Goal: Transaction & Acquisition: Download file/media

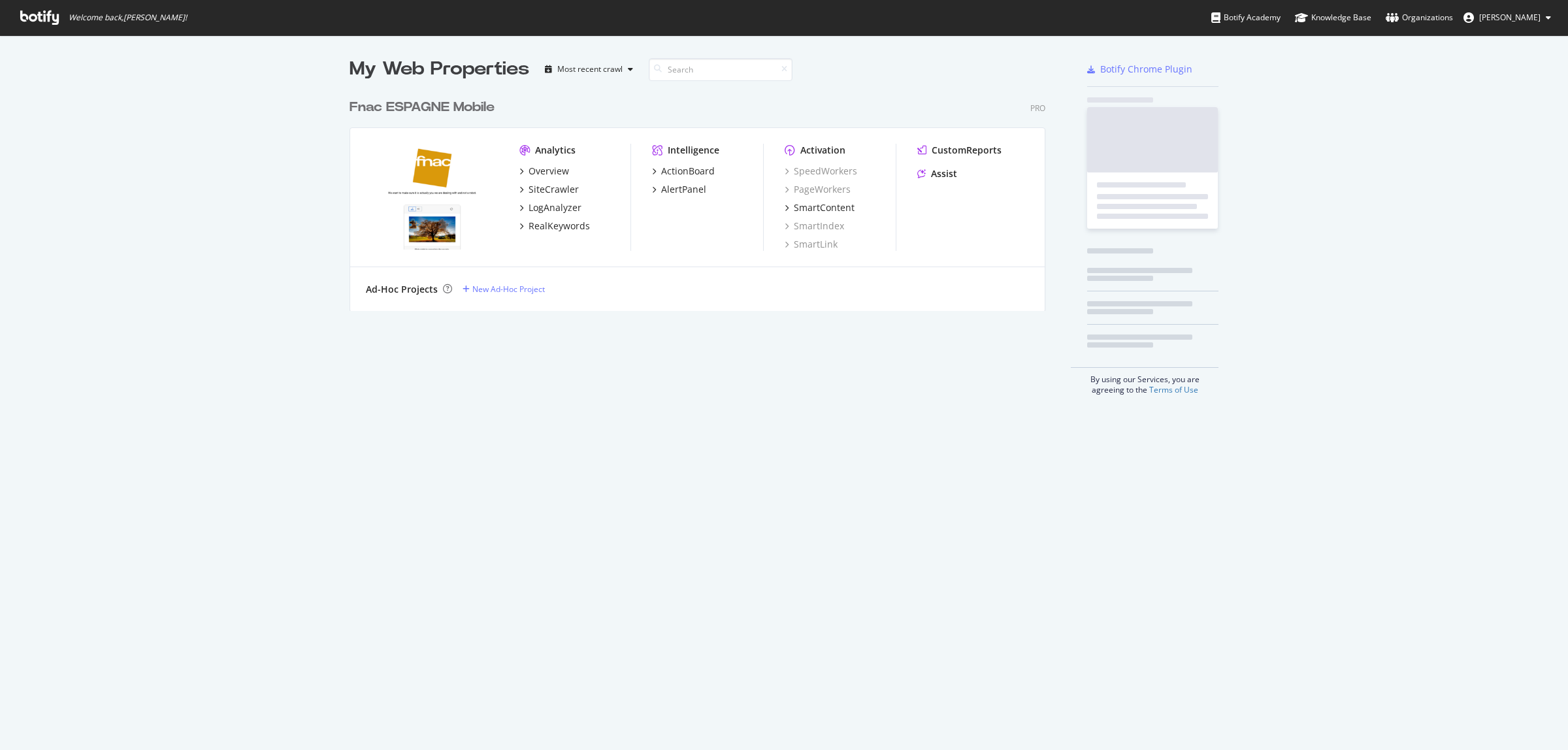
scroll to position [738, 1544]
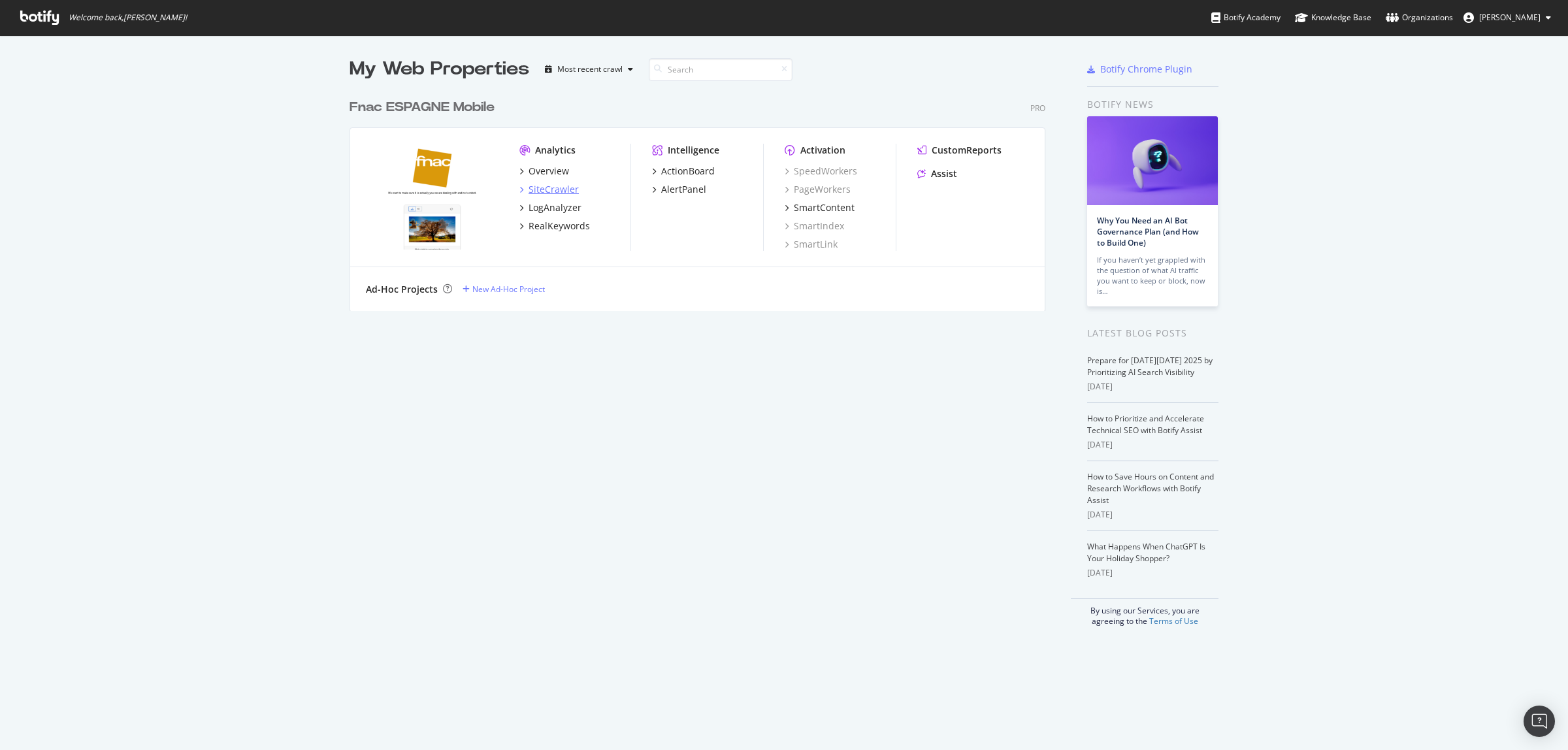
click at [529, 193] on div "SiteCrawler" at bounding box center [554, 189] width 50 height 13
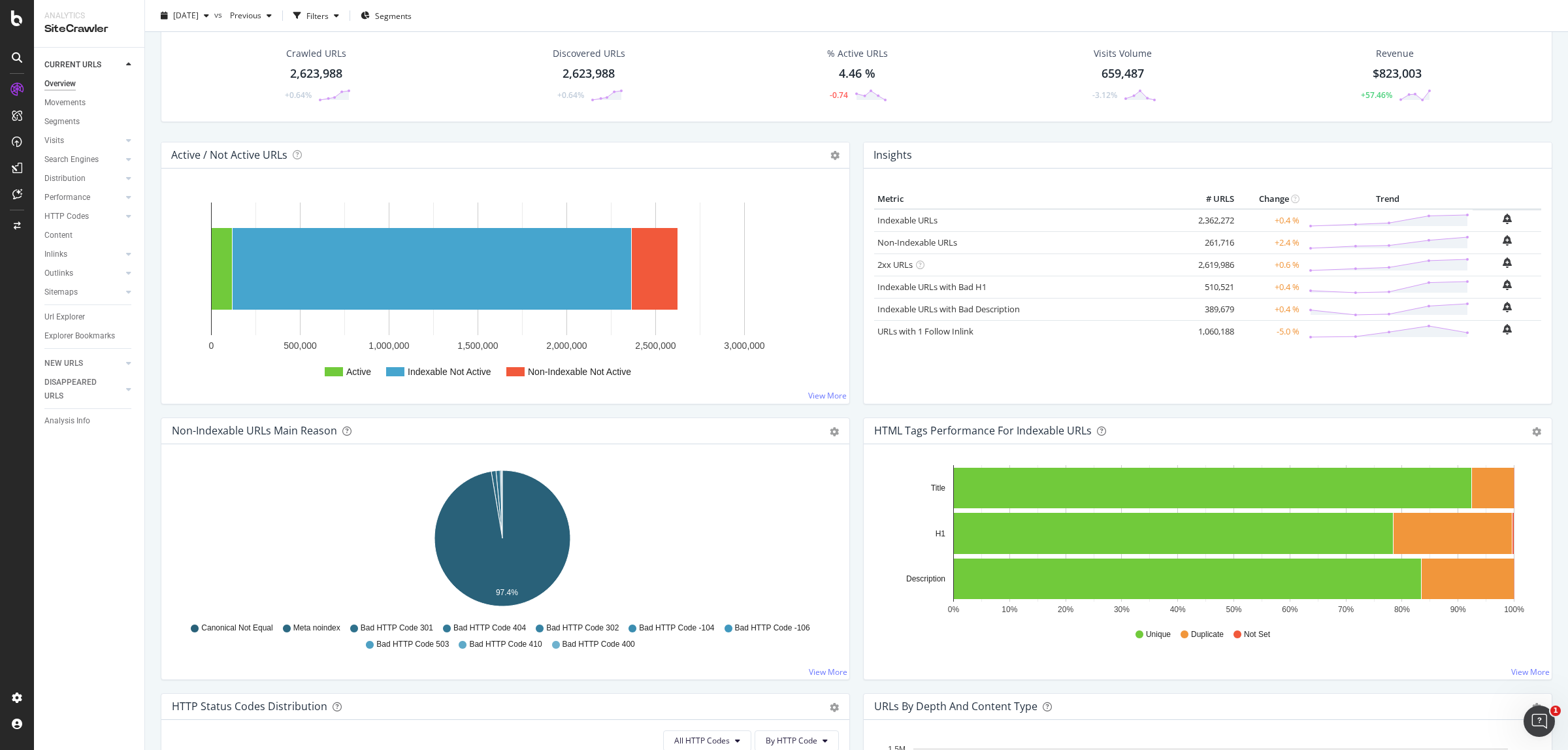
scroll to position [81, 0]
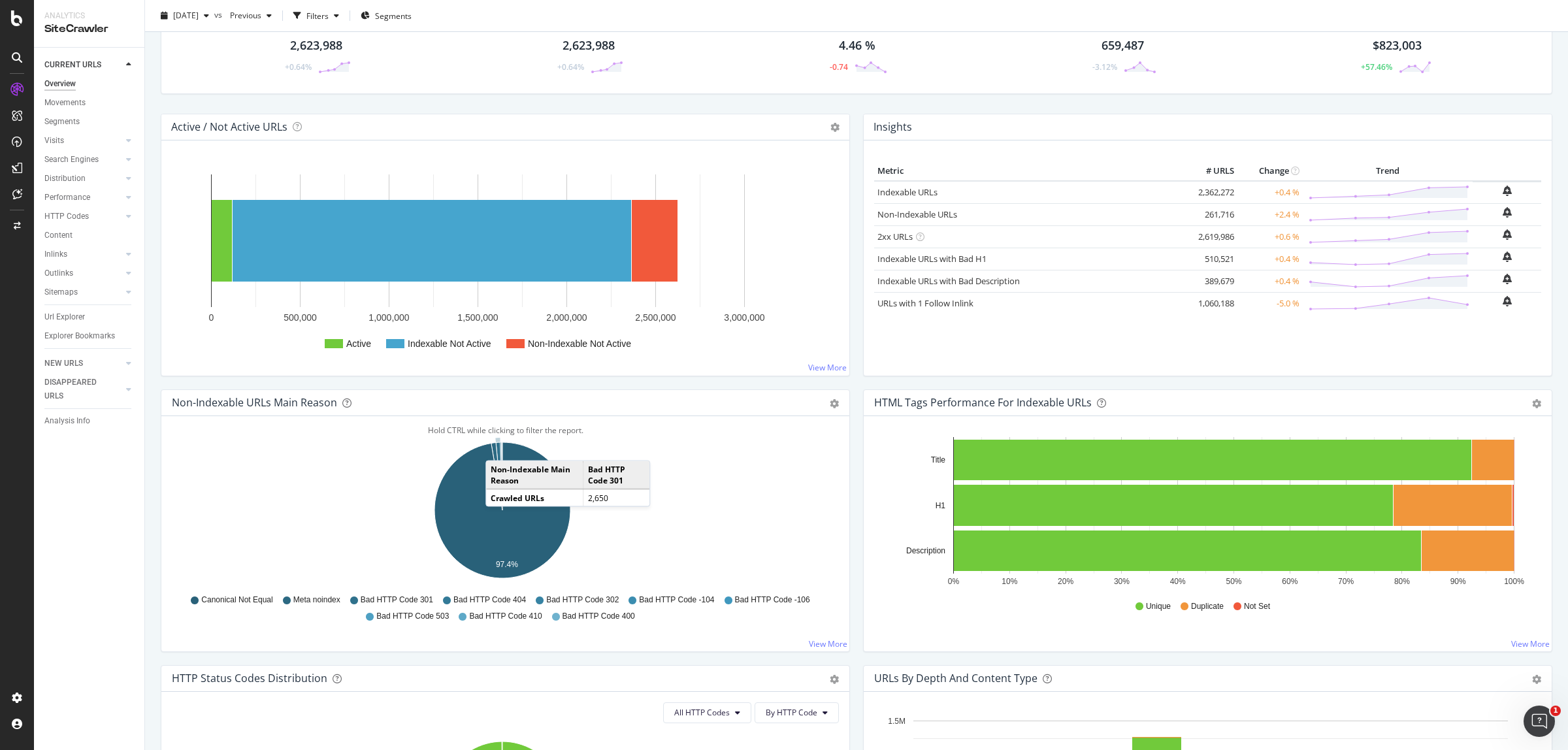
click at [498, 448] on icon "A chart." at bounding box center [499, 476] width 7 height 68
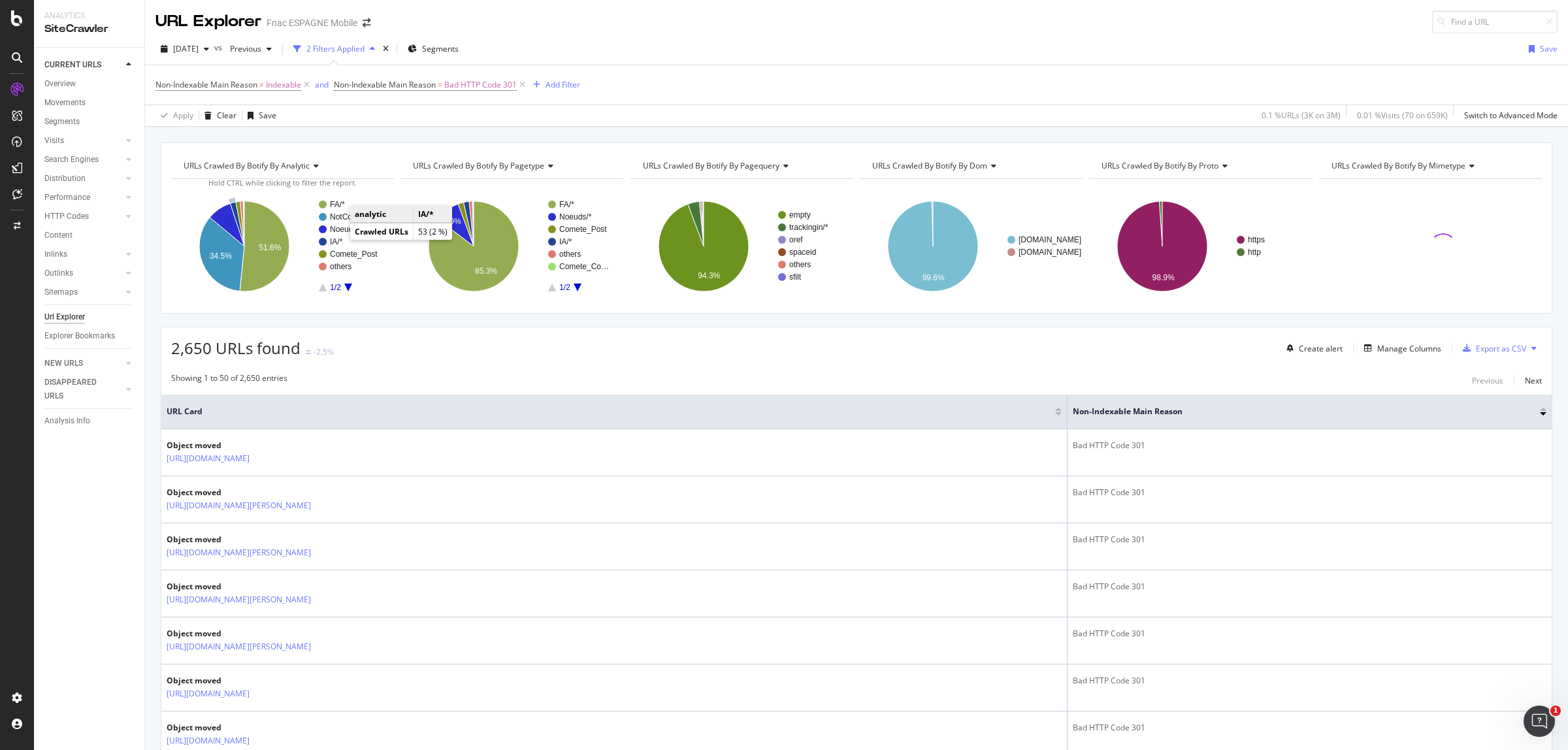
click at [335, 241] on text "IA/*" at bounding box center [336, 241] width 13 height 9
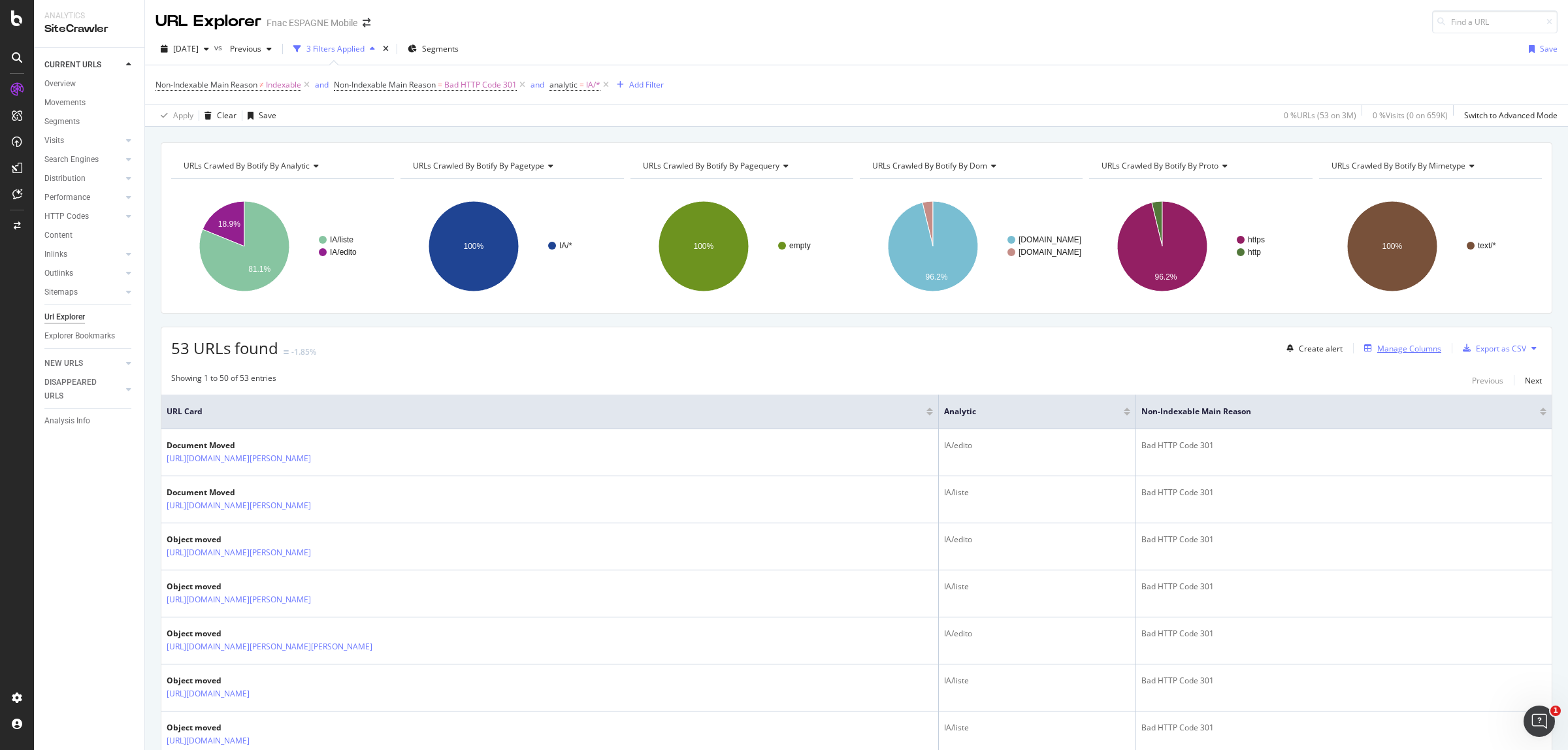
click at [1399, 346] on div "Manage Columns" at bounding box center [1410, 348] width 64 height 11
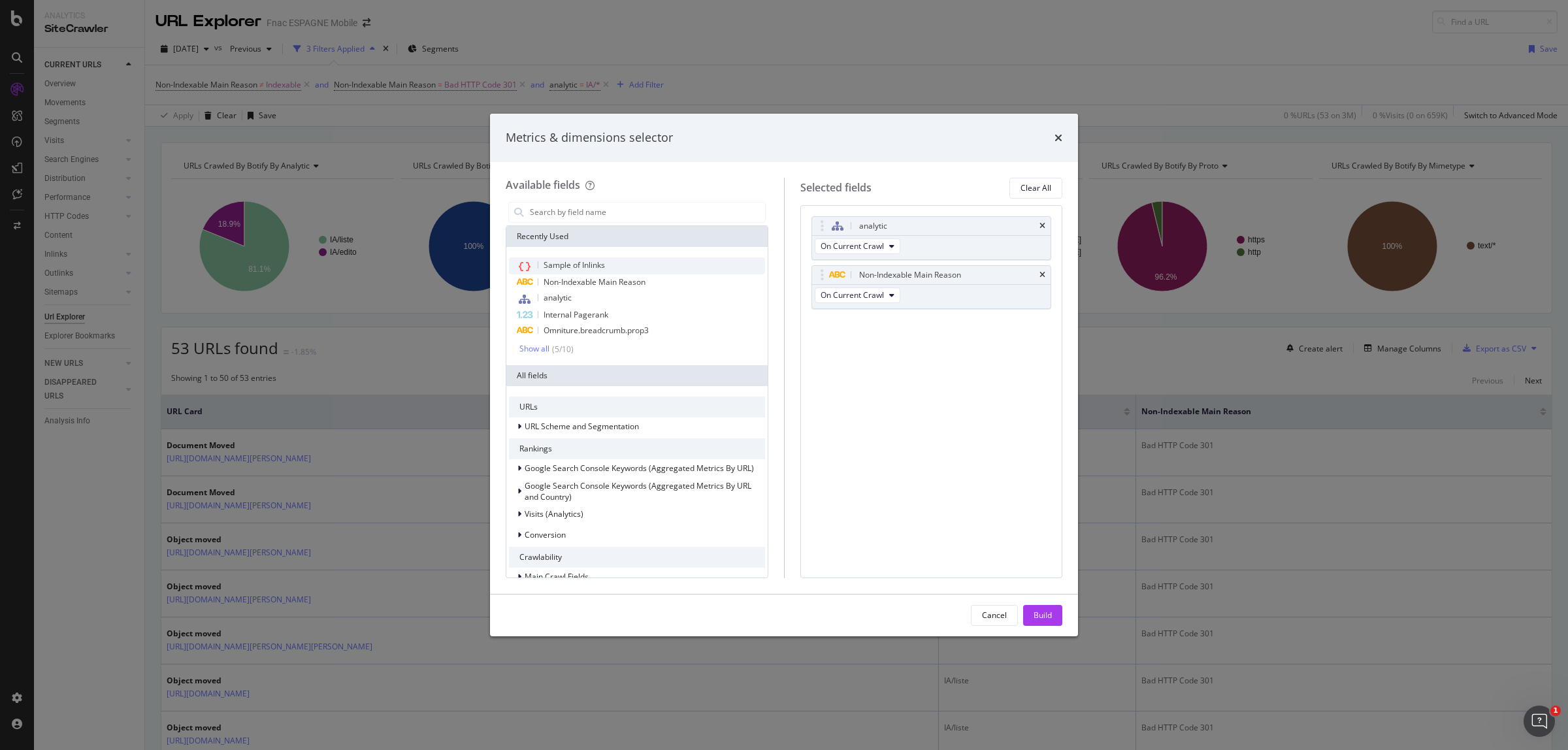
click at [592, 259] on span "Sample of Inlinks" at bounding box center [574, 264] width 62 height 11
click at [1041, 611] on div "Build" at bounding box center [1043, 614] width 18 height 11
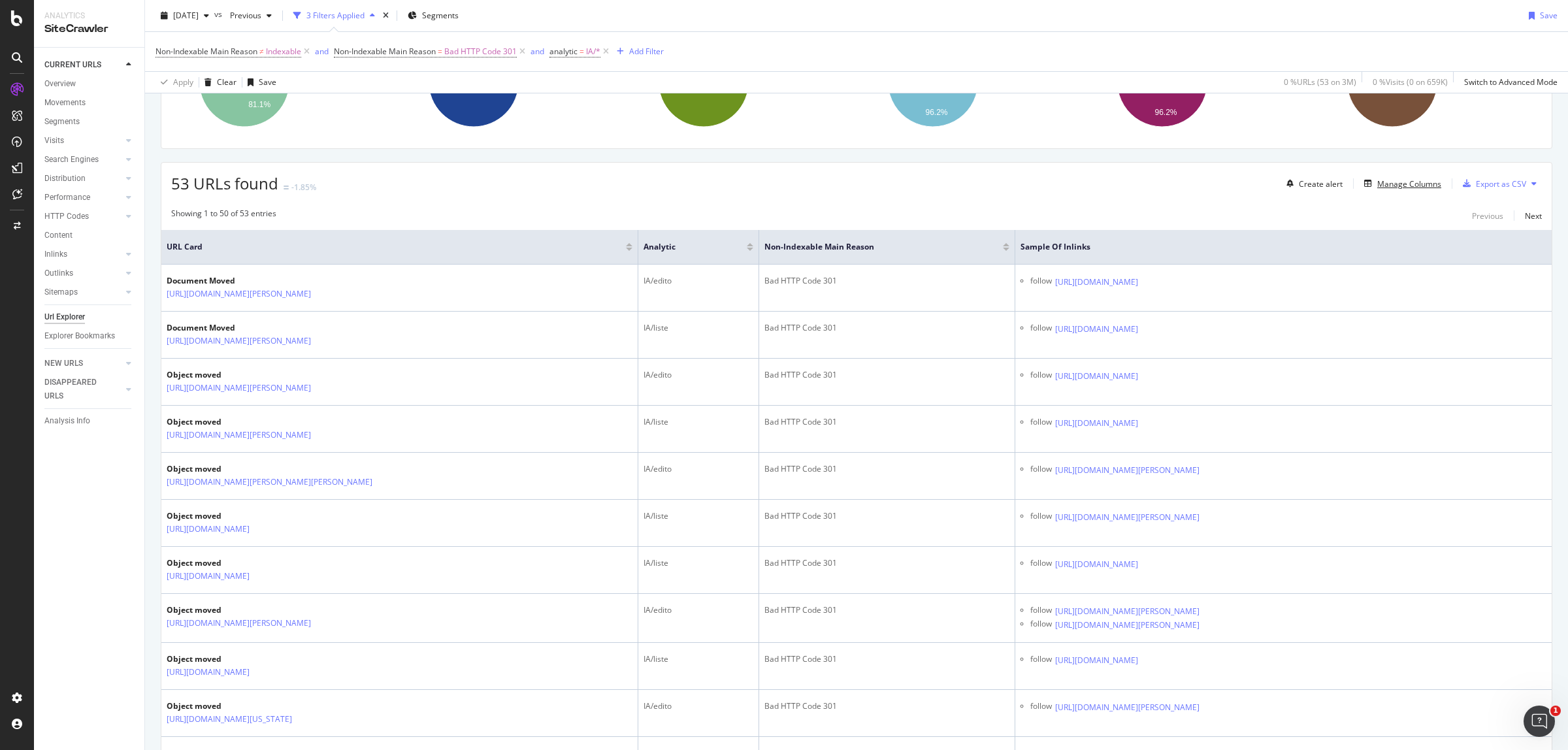
scroll to position [152, 0]
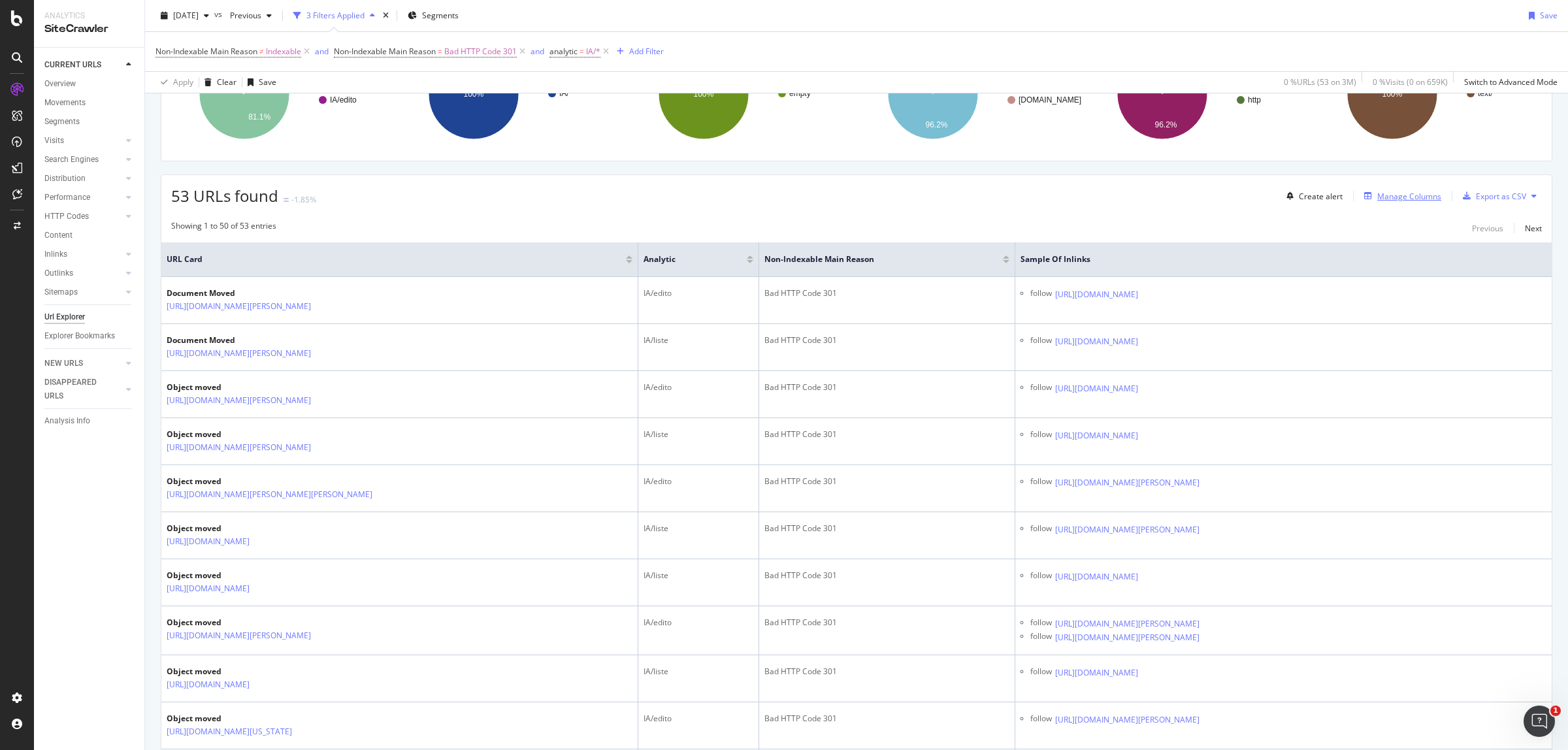
click at [1365, 195] on div "button" at bounding box center [1368, 196] width 18 height 8
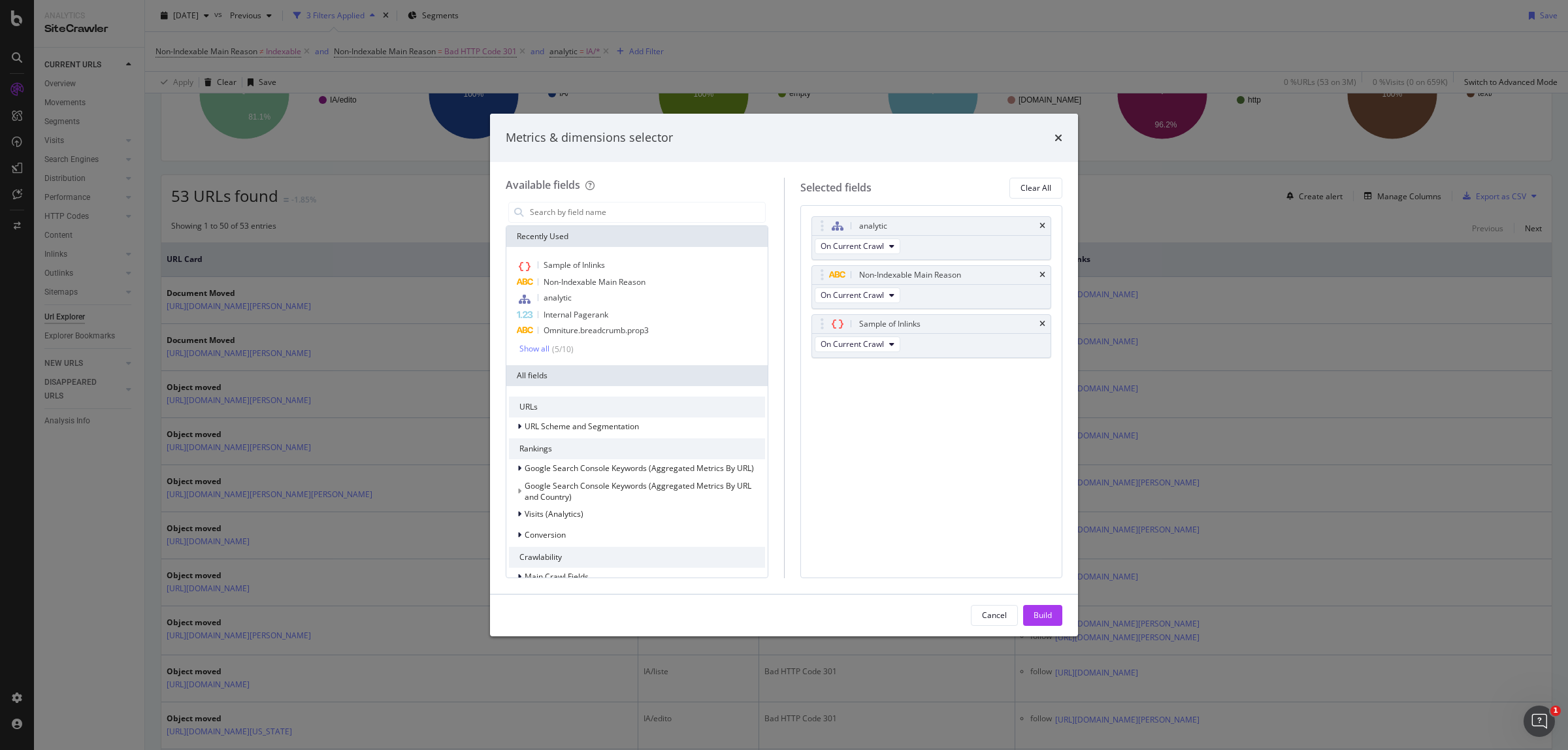
click at [1062, 131] on div "times" at bounding box center [1058, 138] width 8 height 17
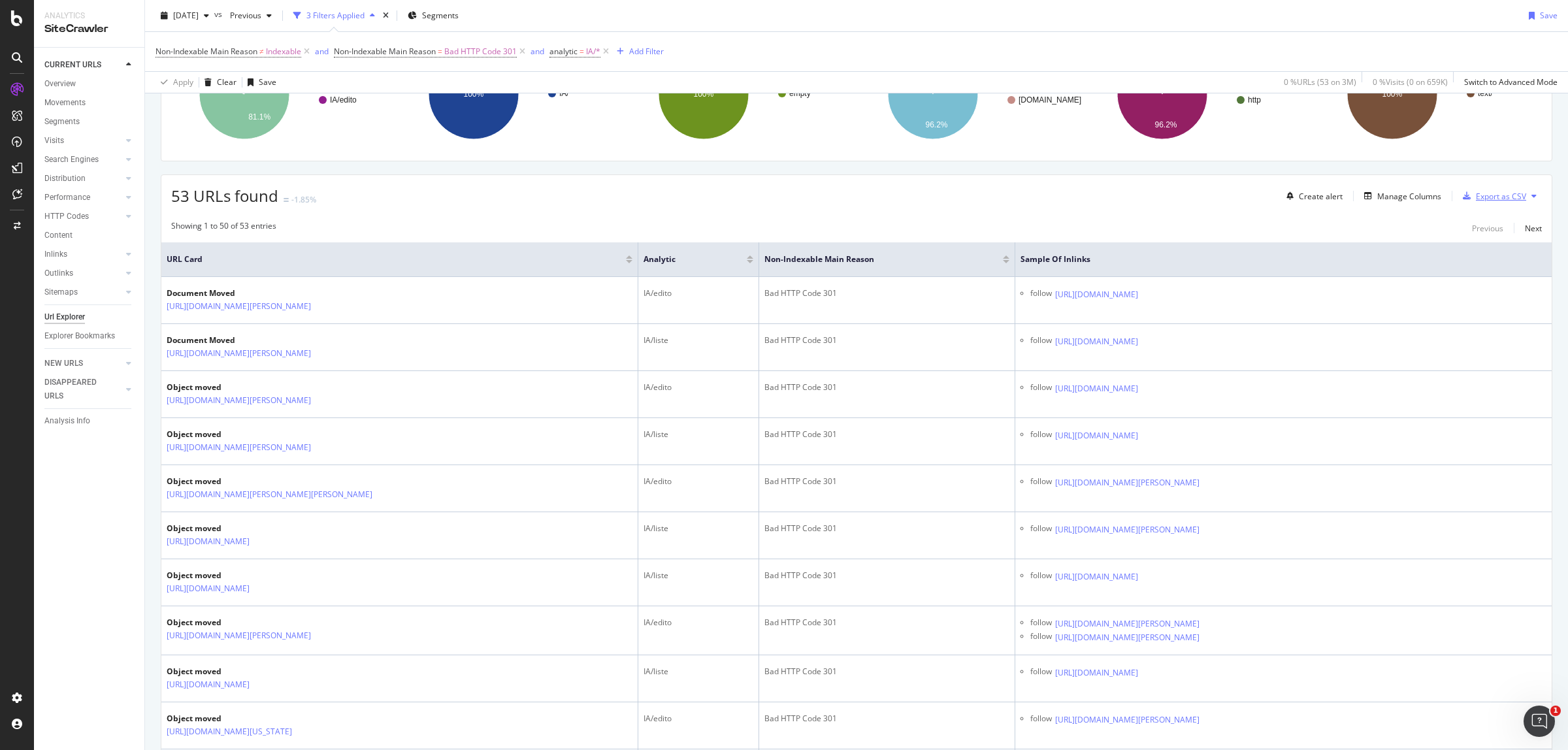
click at [1488, 198] on div "Export as CSV" at bounding box center [1501, 196] width 50 height 11
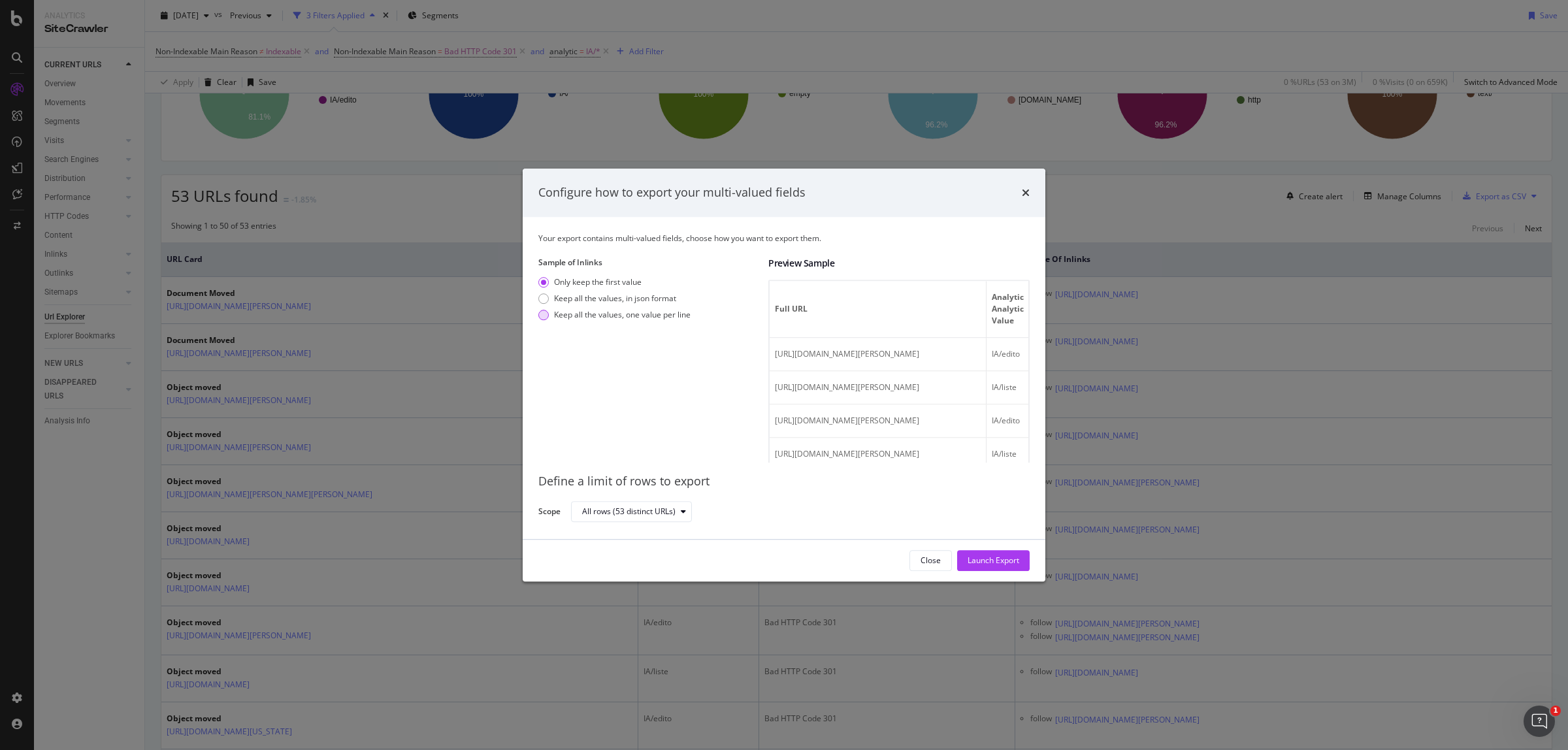
click at [590, 314] on div "Keep all the values, one value per line" at bounding box center [622, 314] width 136 height 11
click at [1016, 544] on div "Close Launch Export" at bounding box center [784, 560] width 523 height 42
click at [1008, 551] on div "Launch Export" at bounding box center [994, 560] width 52 height 20
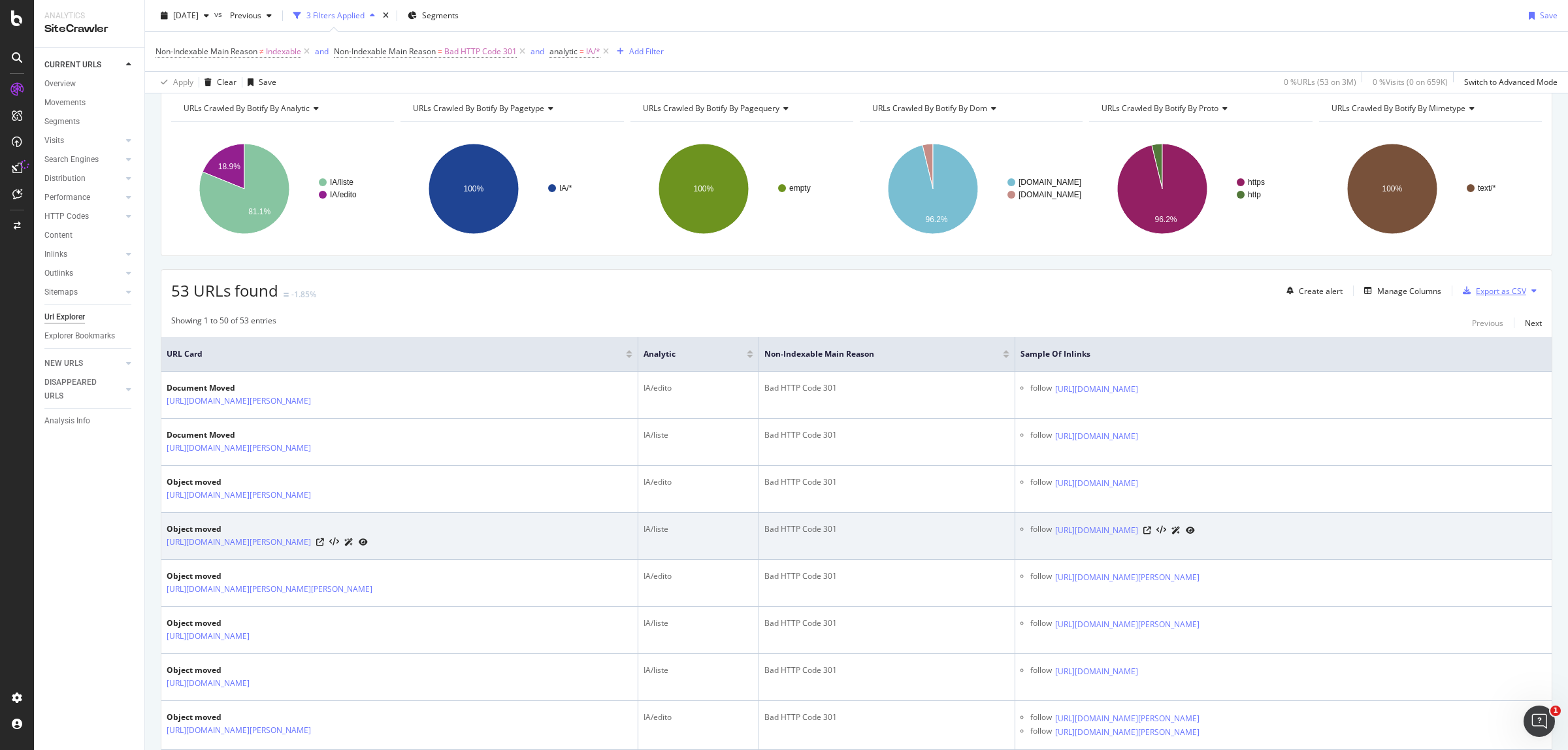
scroll to position [0, 0]
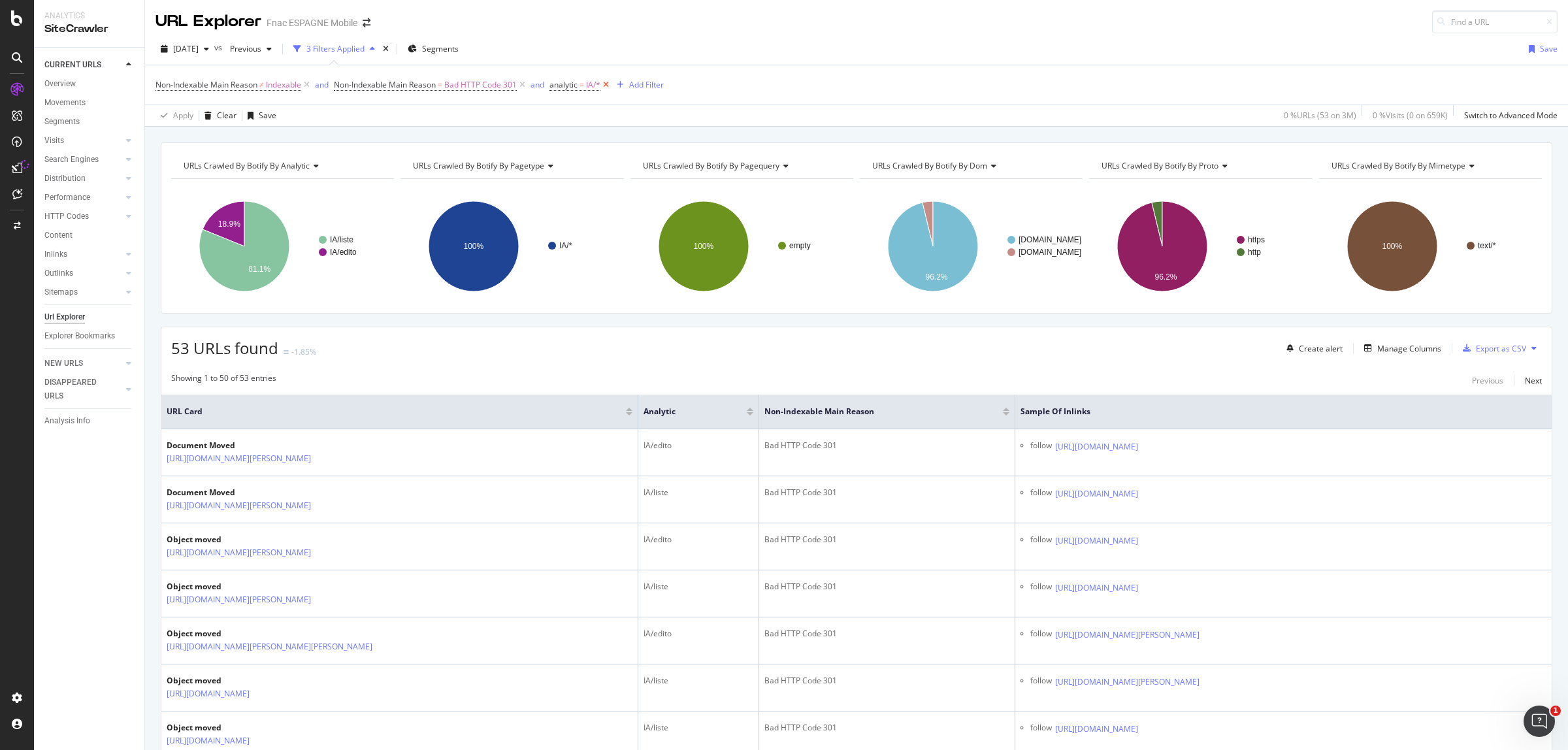
click at [608, 86] on icon at bounding box center [606, 85] width 11 height 13
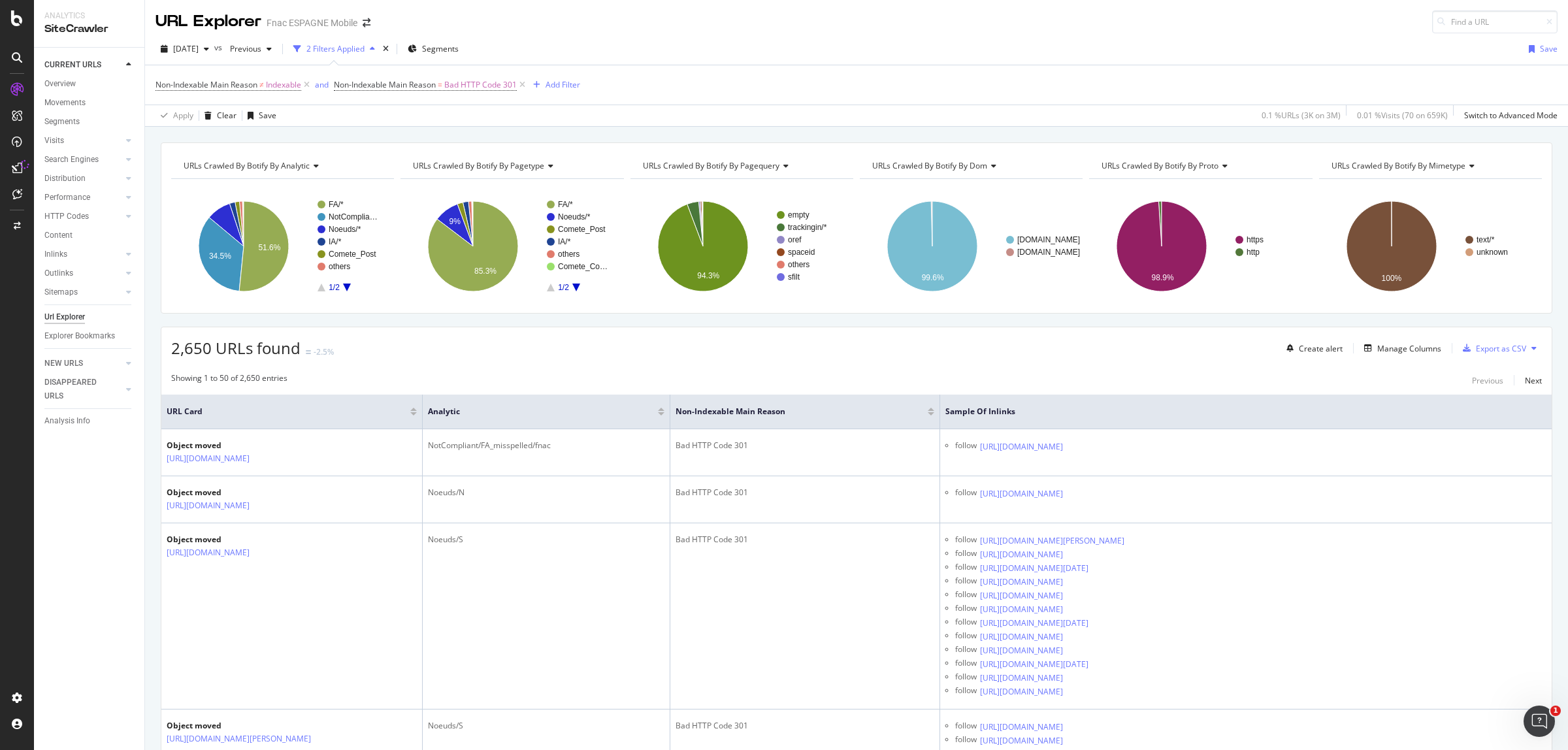
click at [347, 285] on icon "A chart." at bounding box center [347, 287] width 8 height 8
click at [338, 219] on text "Collection" at bounding box center [345, 217] width 34 height 9
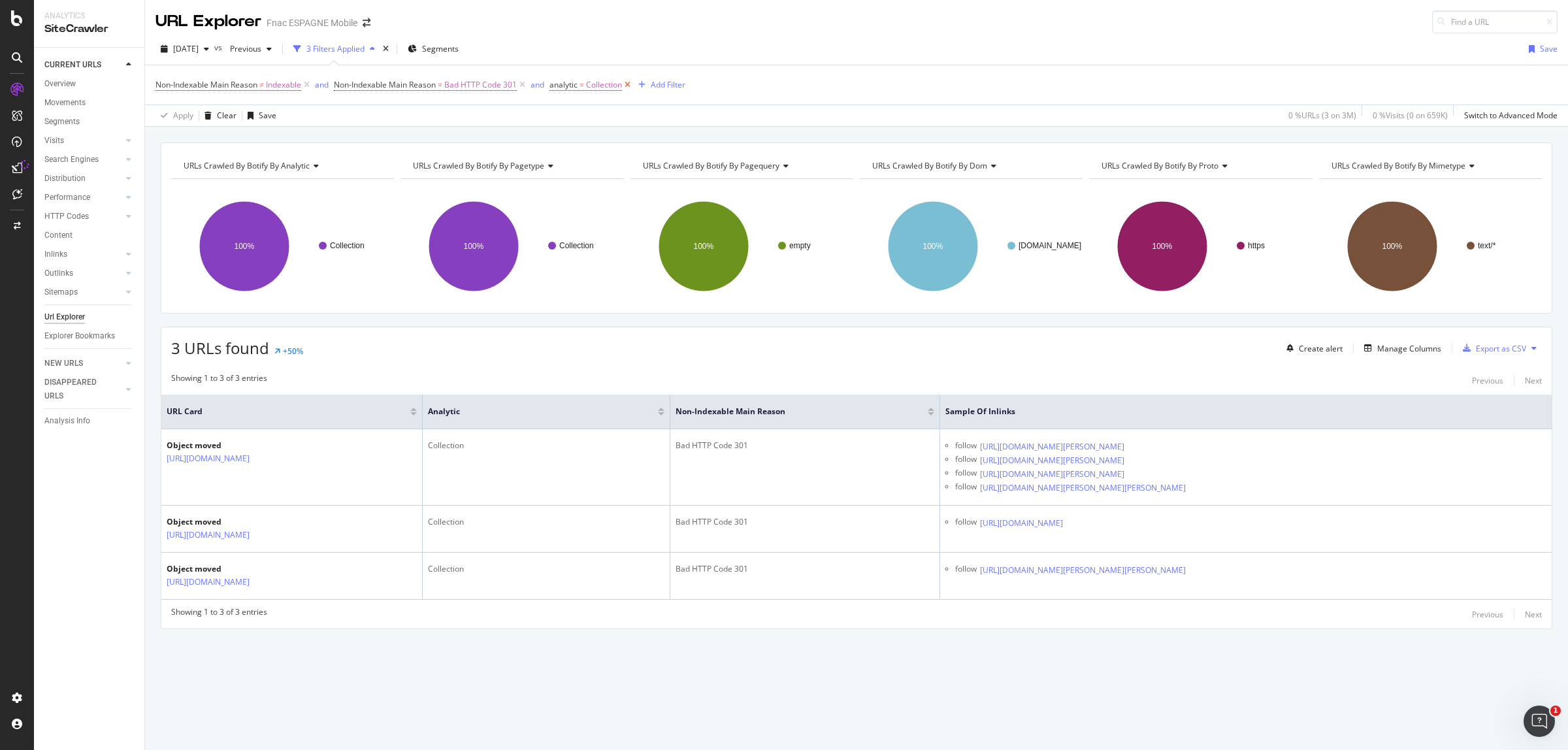
click at [627, 85] on icon at bounding box center [628, 85] width 11 height 13
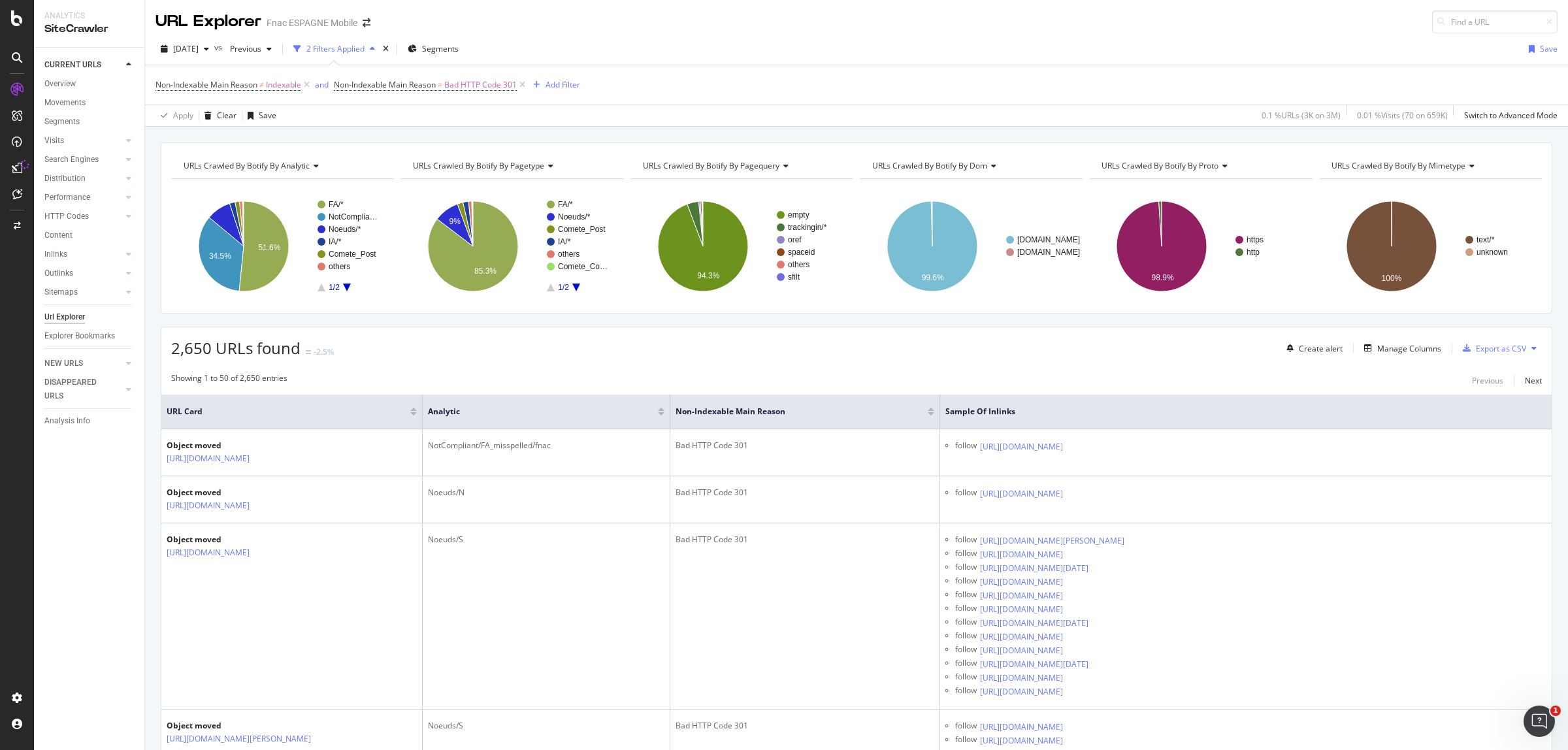
click at [347, 286] on icon "A chart." at bounding box center [347, 287] width 8 height 8
click at [324, 289] on icon "A chart." at bounding box center [322, 287] width 8 height 8
click at [333, 209] on rect "A chart." at bounding box center [349, 245] width 63 height 91
click at [274, 249] on text "51.6%" at bounding box center [269, 247] width 22 height 9
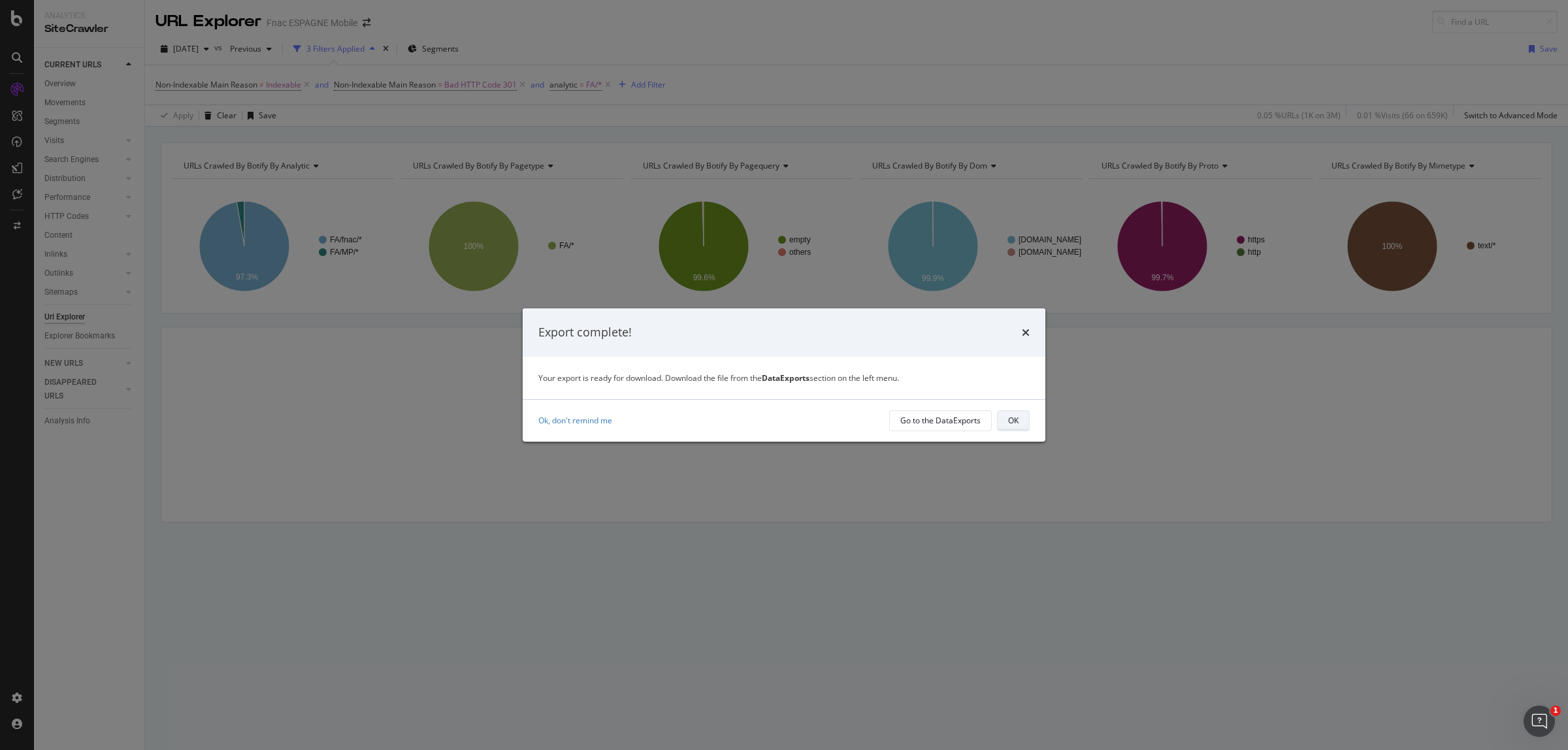
click at [1001, 423] on button "OK" at bounding box center [1013, 420] width 33 height 21
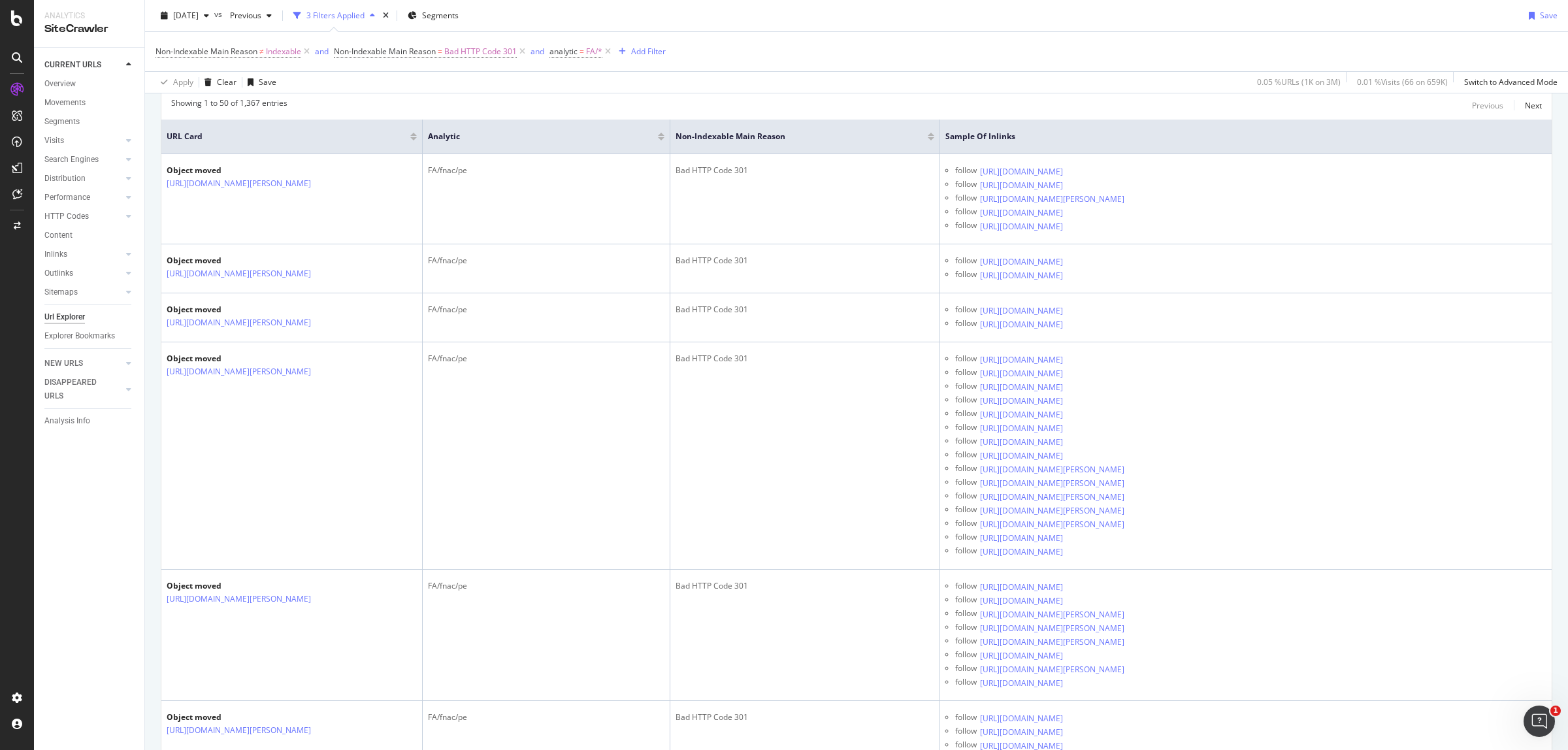
scroll to position [217, 0]
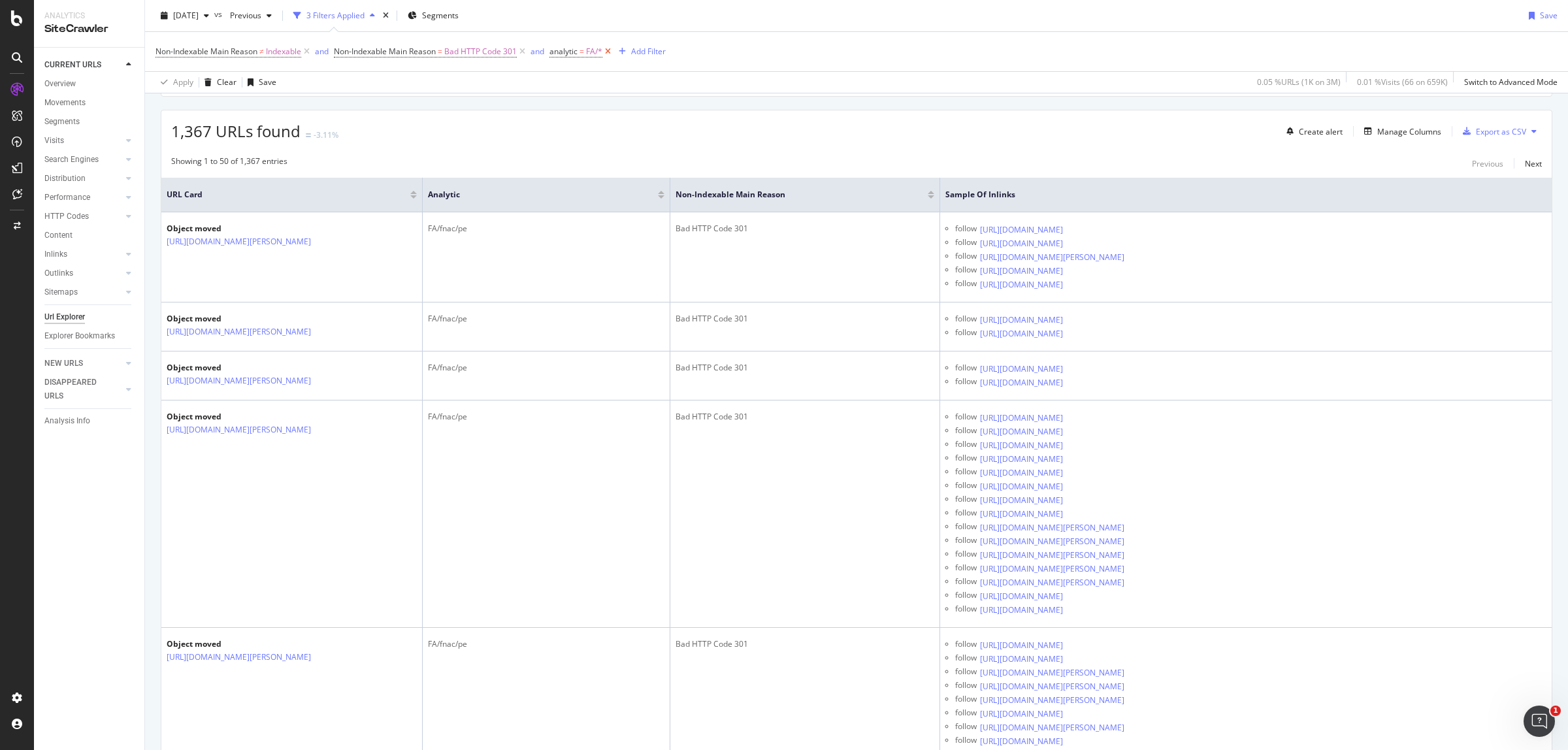
click at [610, 50] on icon at bounding box center [608, 51] width 11 height 13
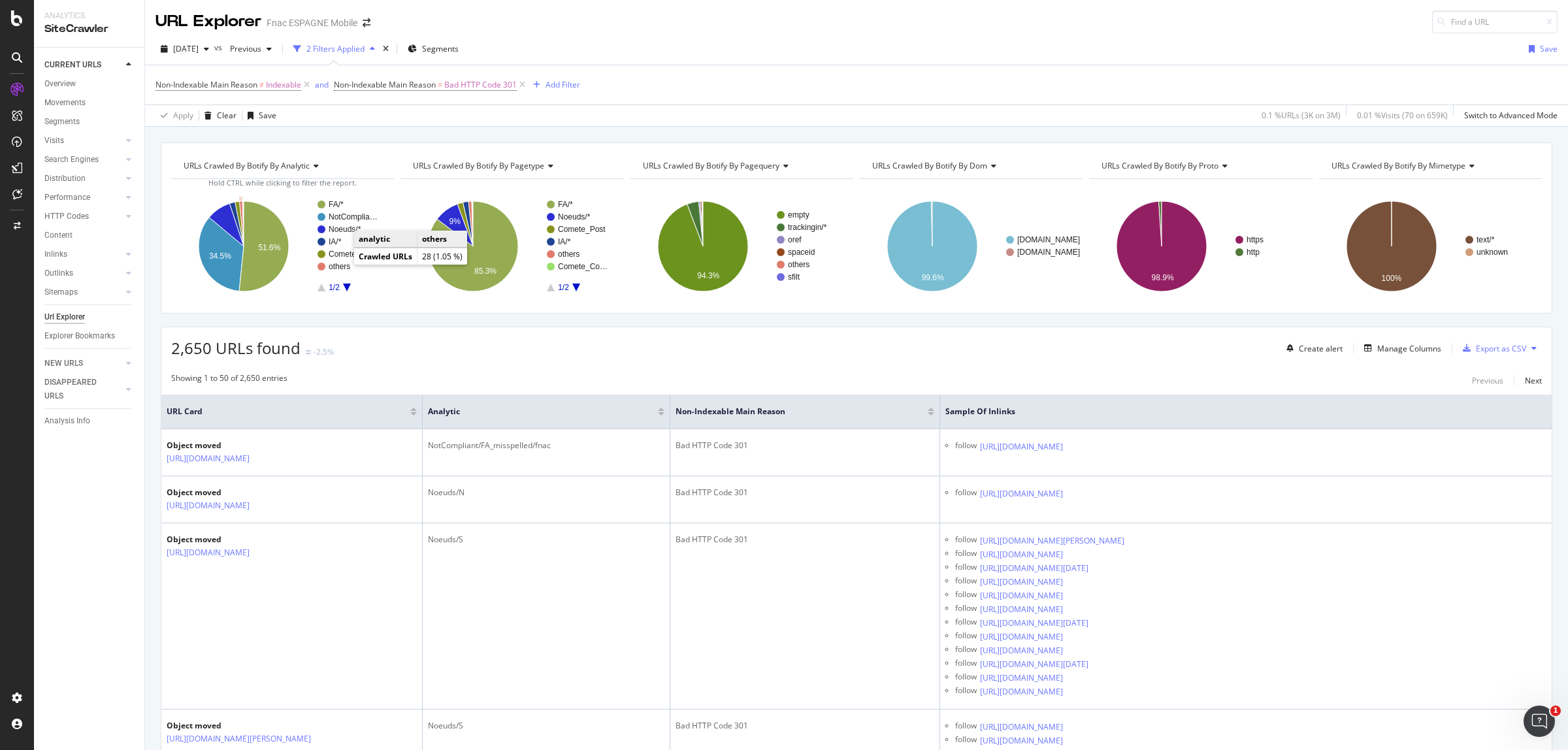
click at [341, 265] on text "others" at bounding box center [339, 266] width 21 height 9
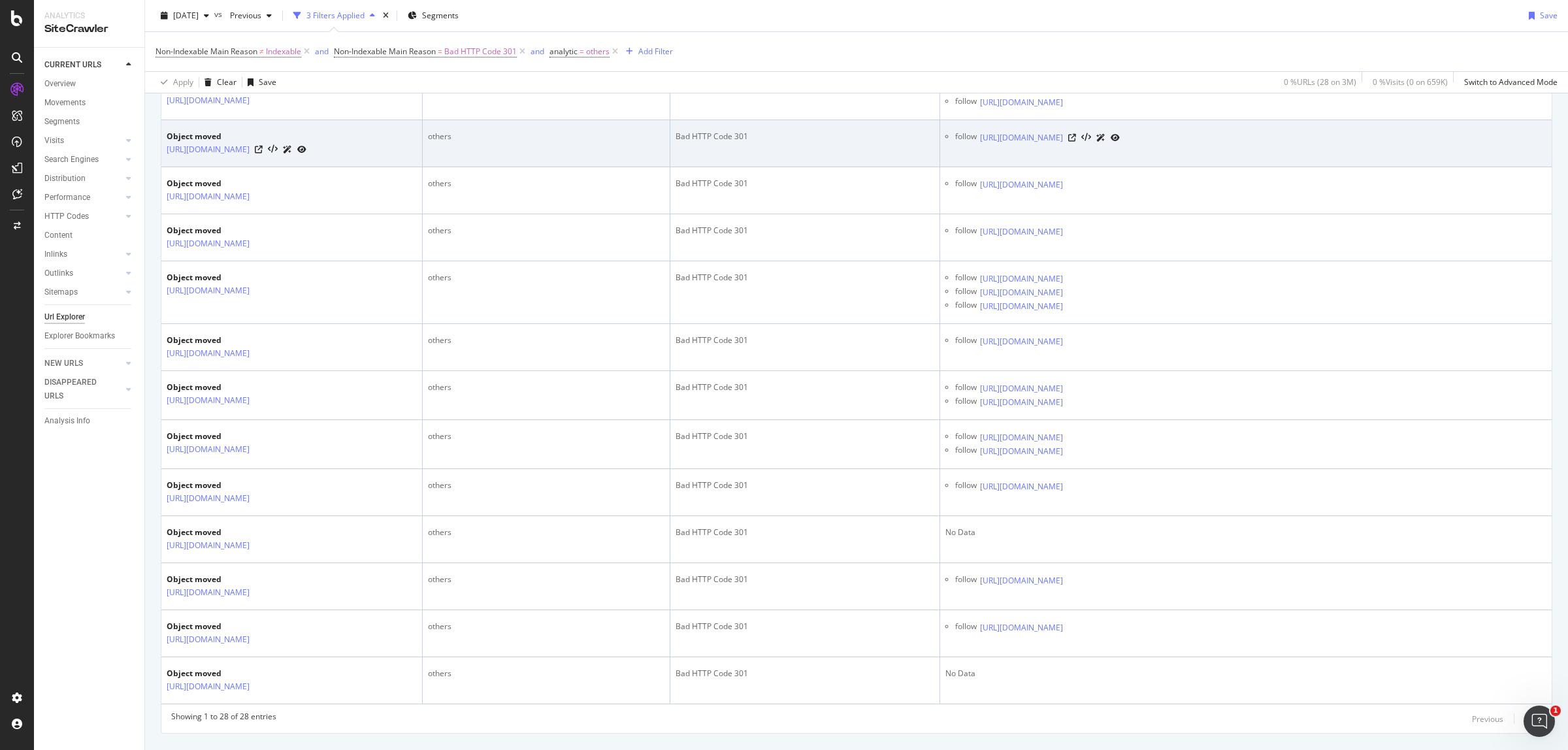
scroll to position [1223, 0]
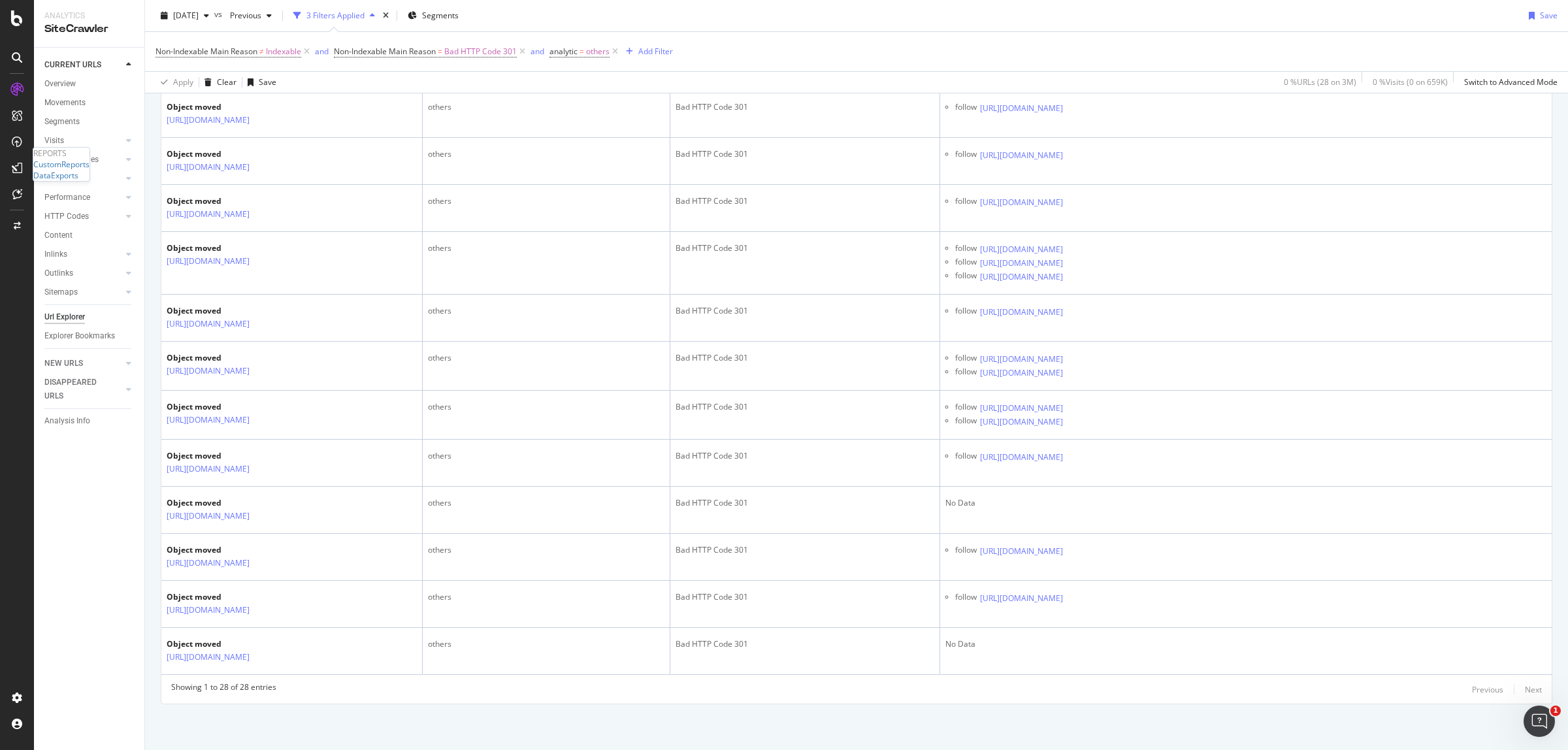
click at [13, 164] on icon at bounding box center [17, 168] width 11 height 11
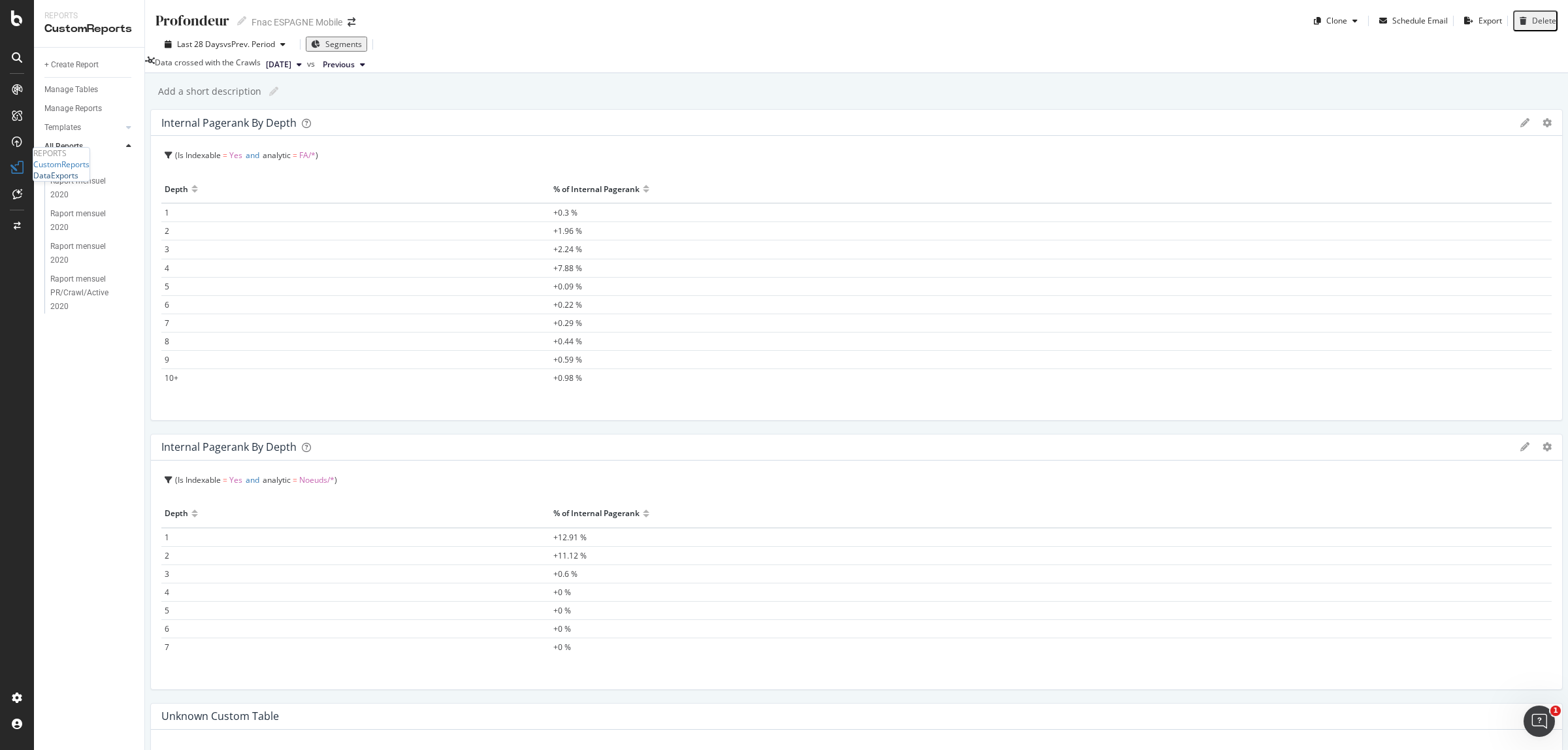
click at [78, 181] on div "DataExports" at bounding box center [56, 175] width 45 height 11
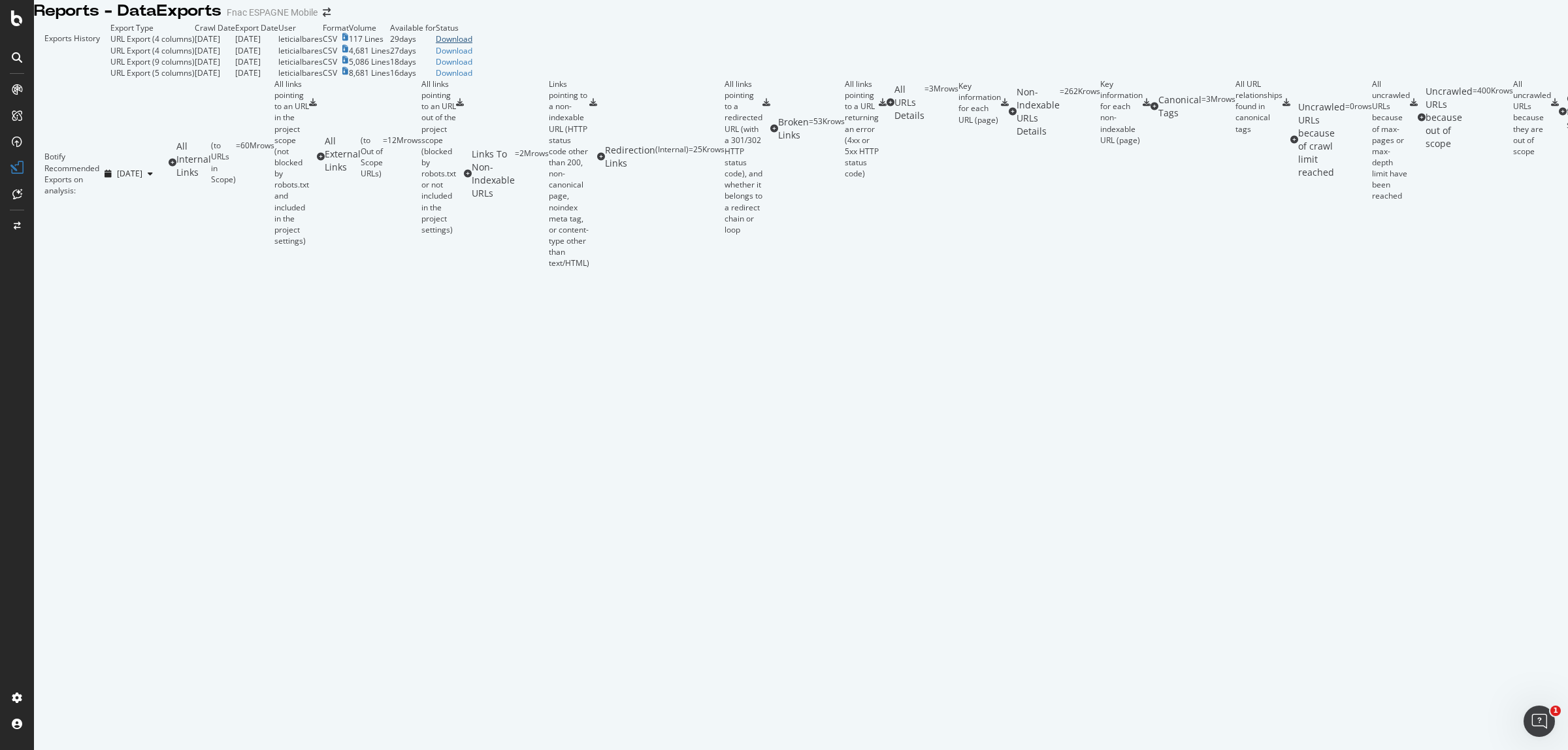
click at [472, 44] on div "Download" at bounding box center [454, 39] width 37 height 11
